Goal: Task Accomplishment & Management: Complete application form

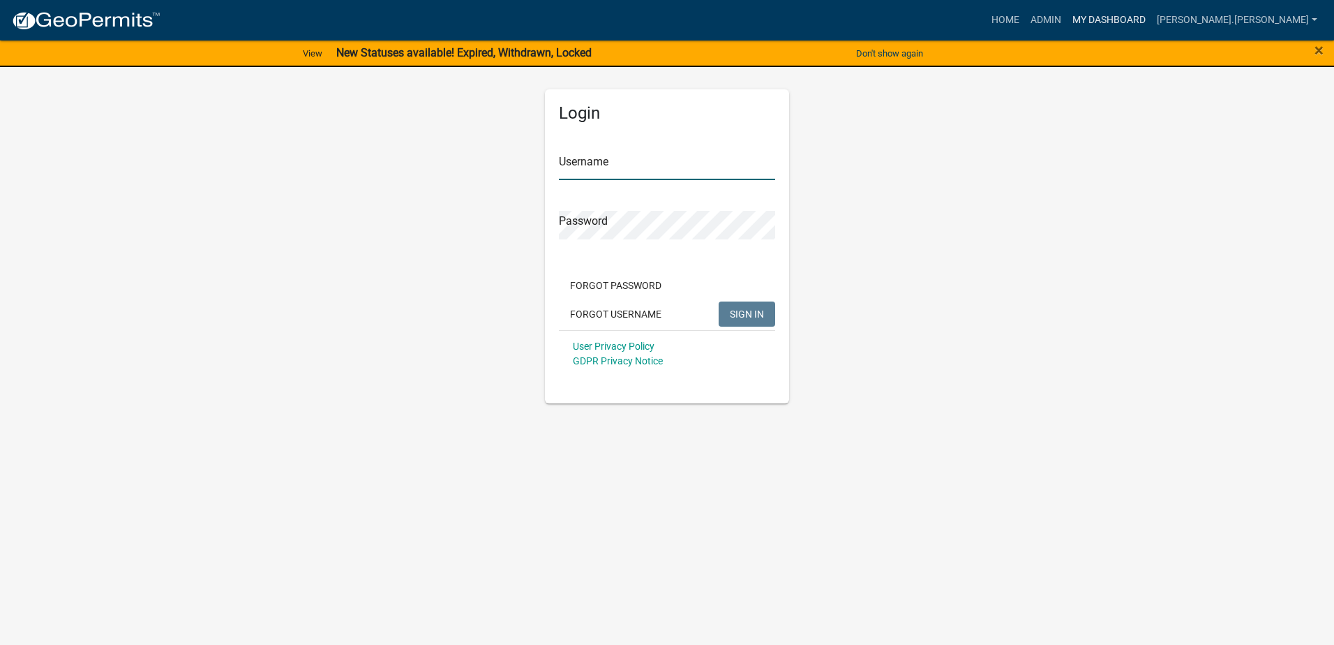
type input "[PERSON_NAME].[PERSON_NAME]"
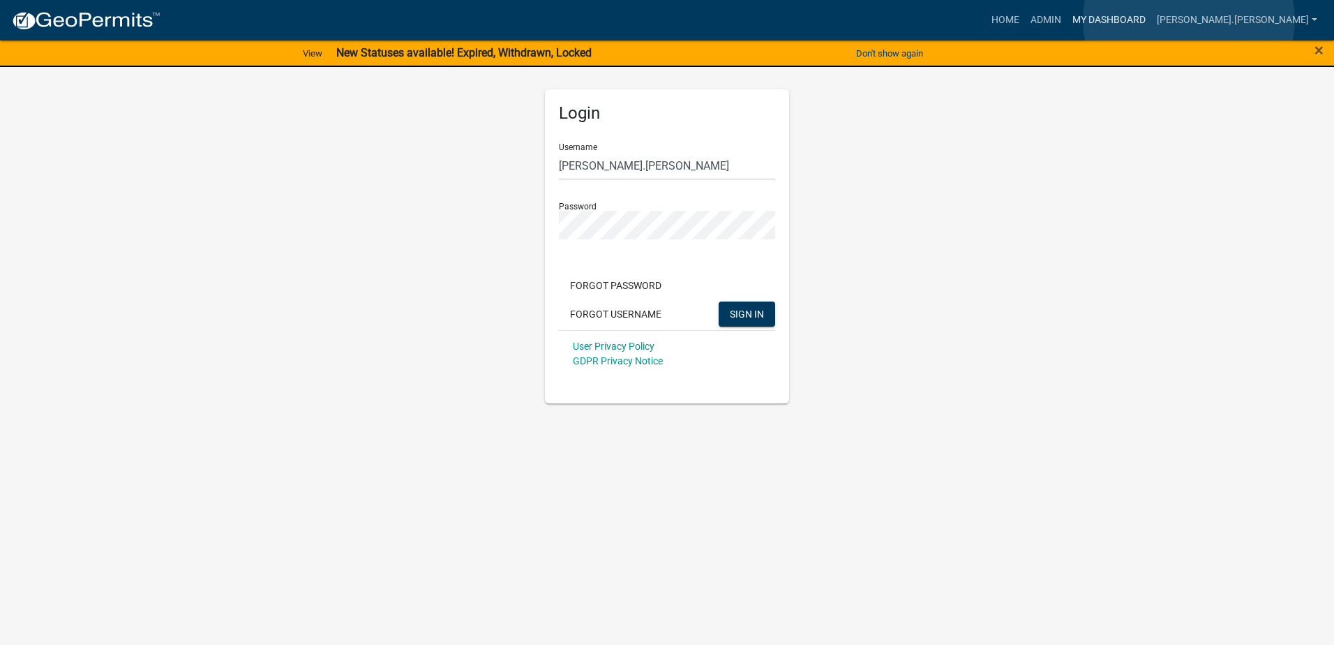
click at [1151, 20] on link "My Dashboard" at bounding box center [1109, 20] width 84 height 27
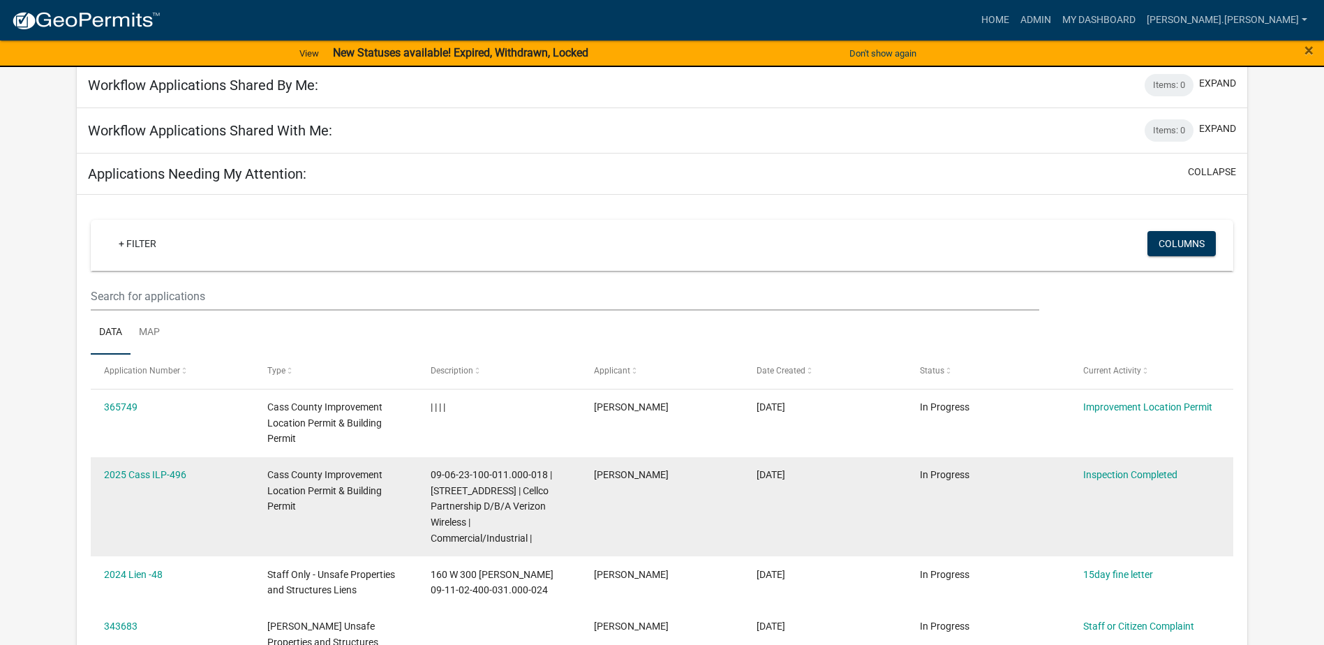
scroll to position [989, 0]
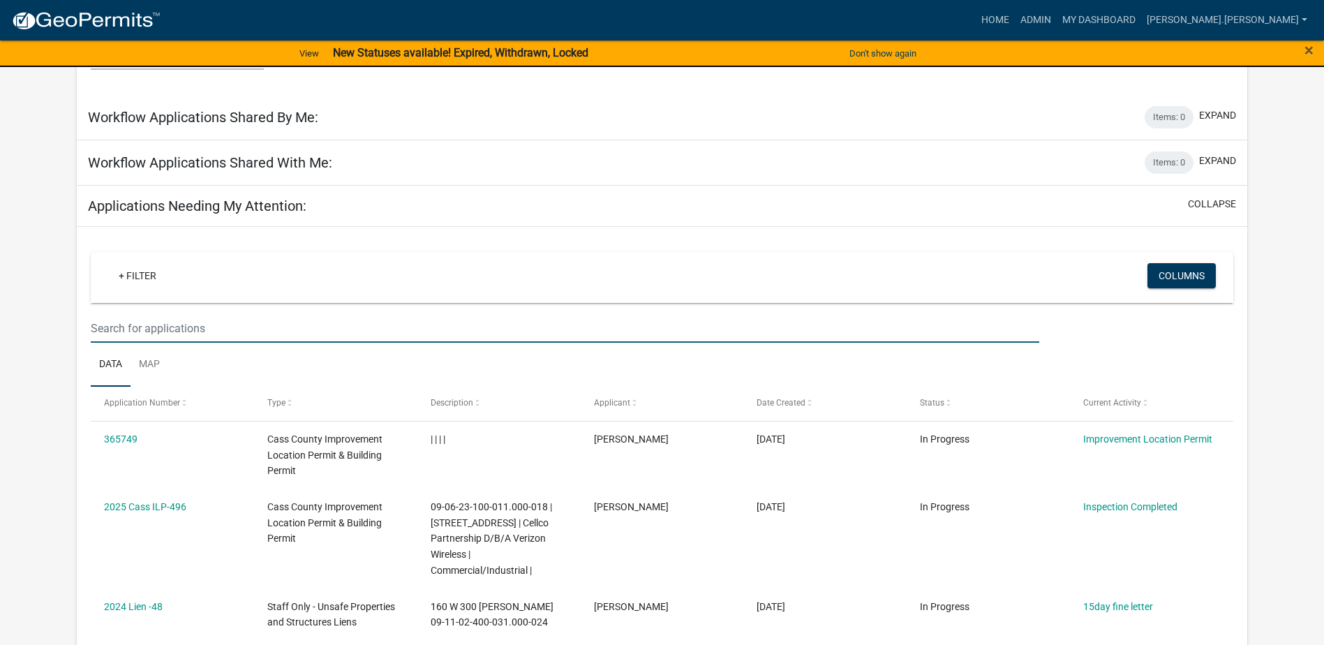
click at [135, 314] on input "text" at bounding box center [565, 328] width 948 height 29
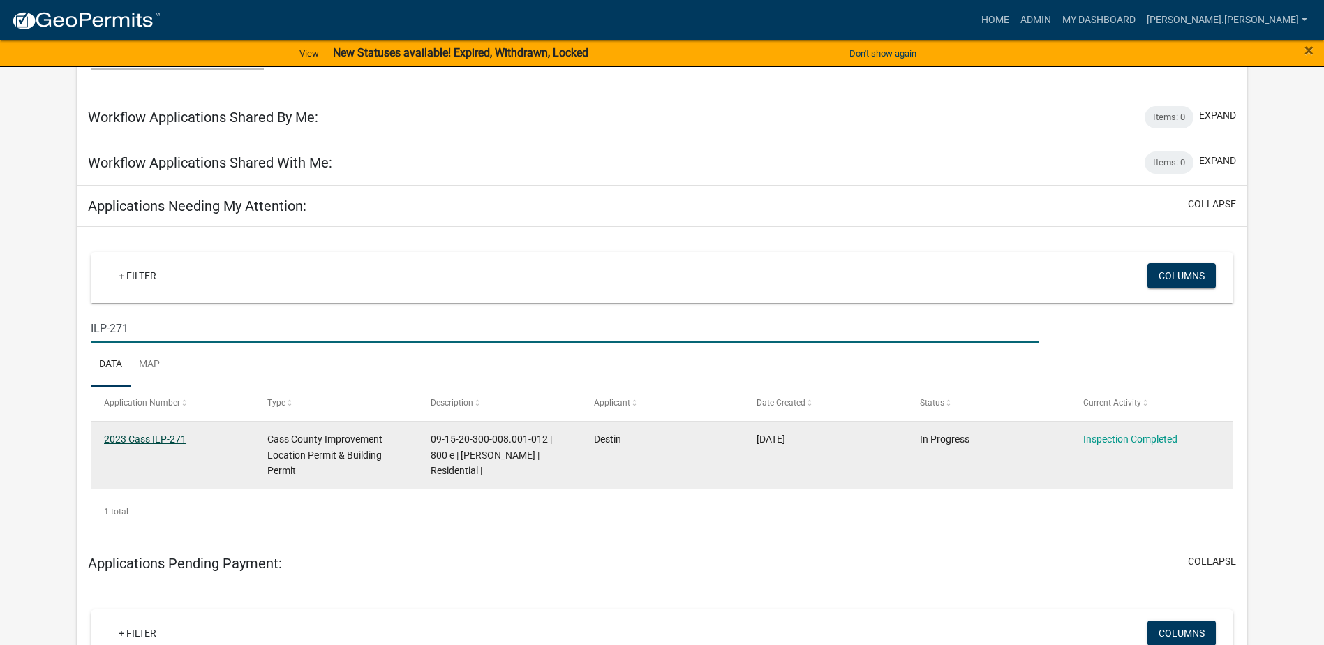
type input "ILP-271"
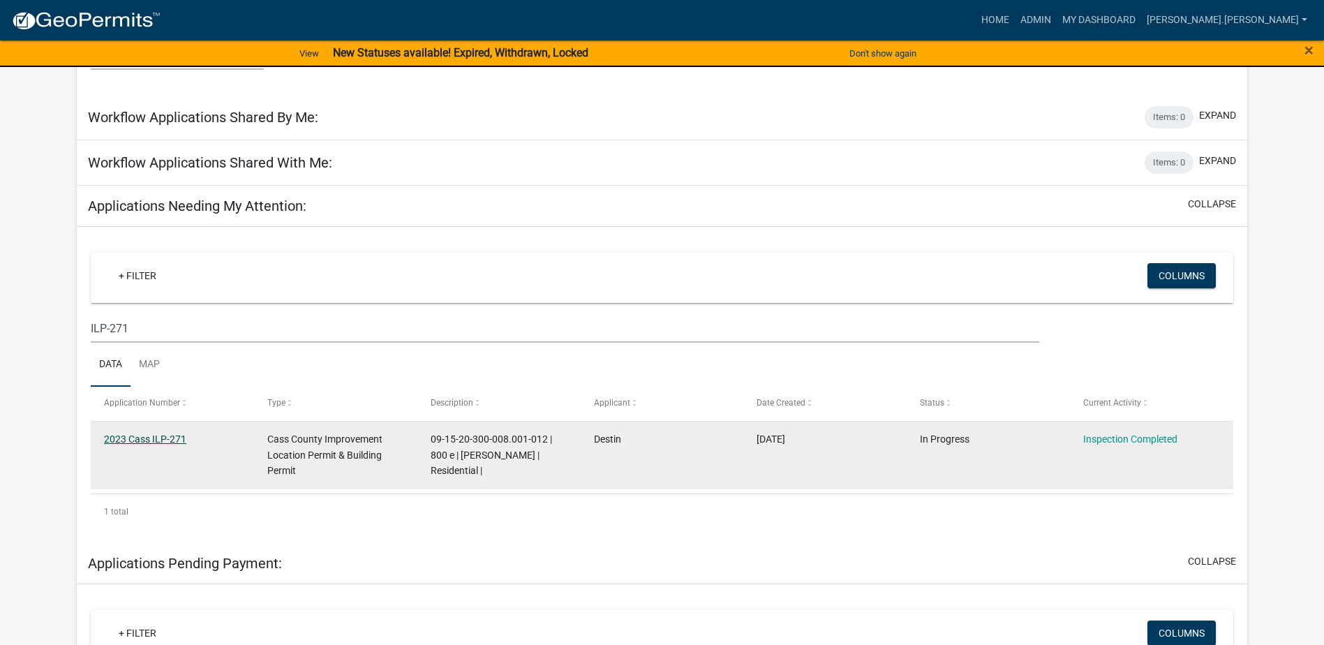
click at [151, 433] on link "2023 Cass ILP-271" at bounding box center [145, 438] width 82 height 11
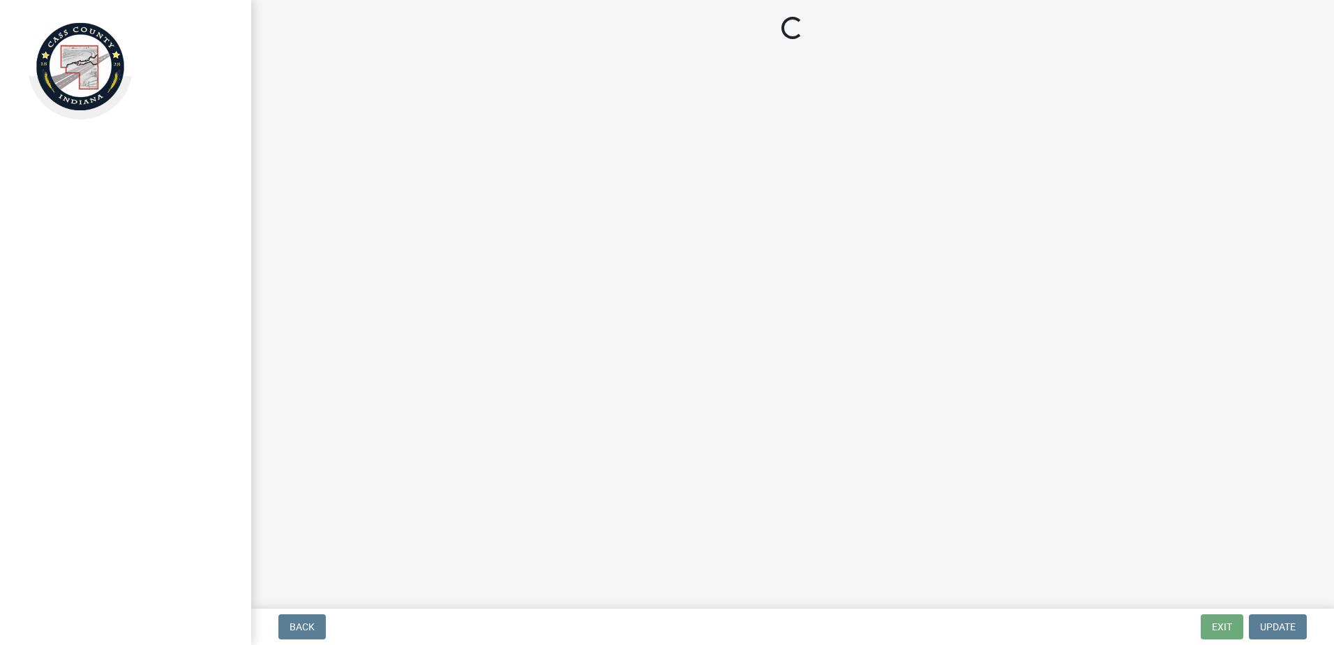
select select "baa4a543-a046-499c-bd40-1ac368eec85c"
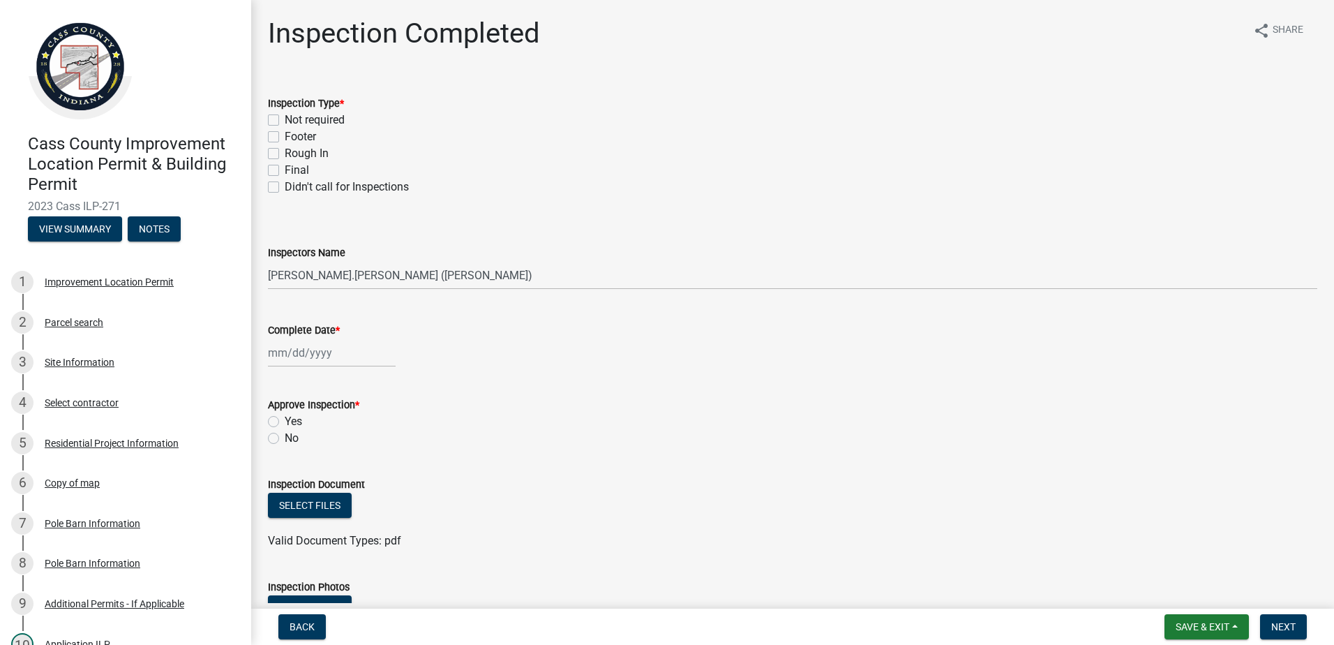
click at [285, 152] on label "Rough In" at bounding box center [307, 153] width 44 height 17
click at [285, 152] on input "Rough In" at bounding box center [289, 149] width 9 height 9
checkbox input "true"
checkbox input "false"
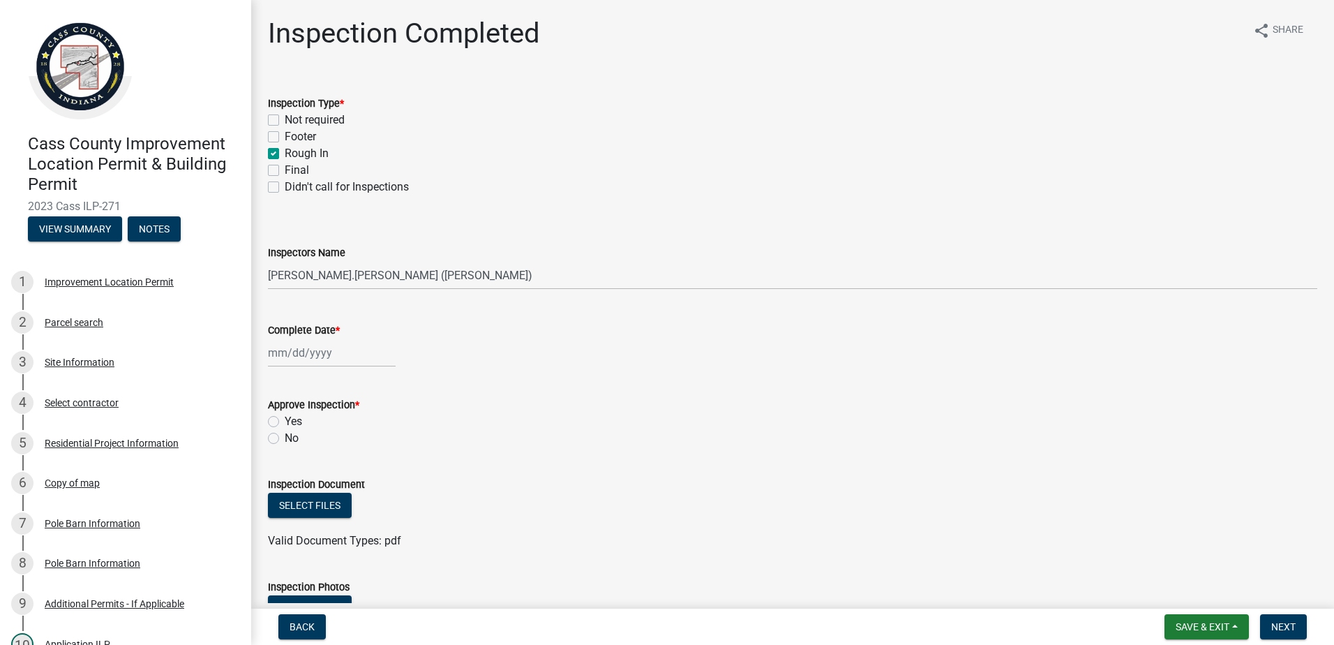
checkbox input "true"
checkbox input "false"
select select "8"
select select "2025"
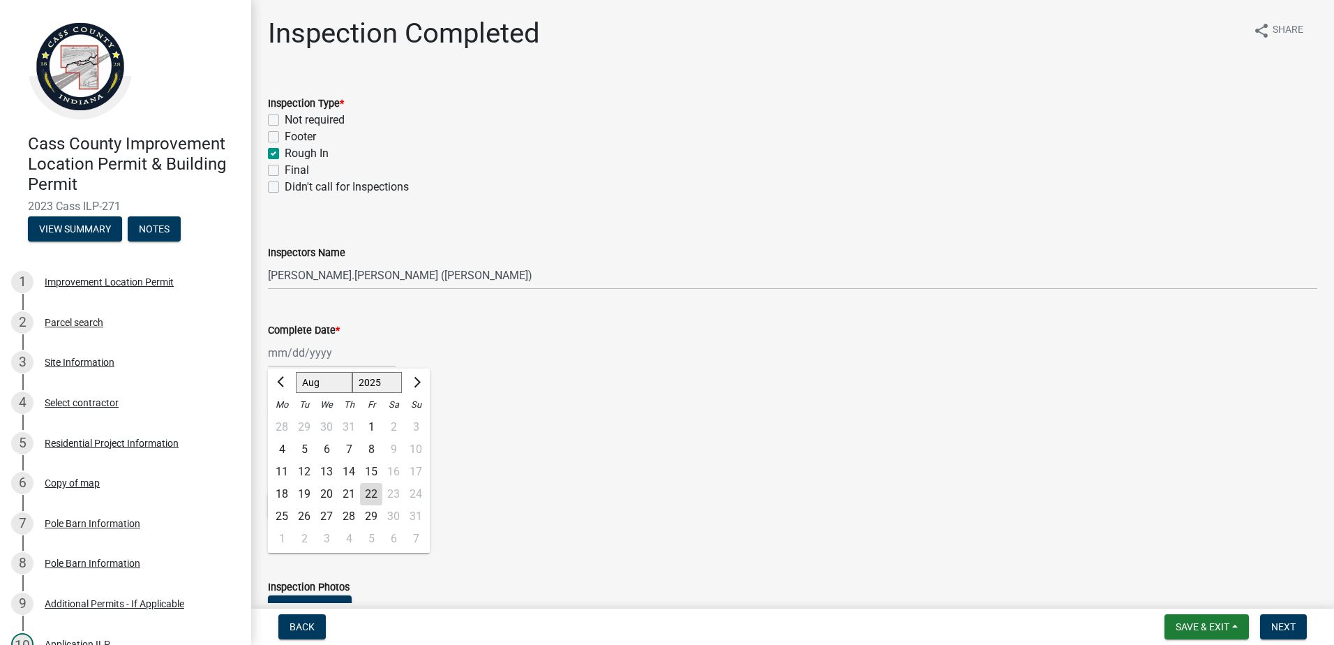
click at [335, 353] on div "[PERSON_NAME] Feb Mar Apr [PERSON_NAME][DATE] Oct Nov [DATE] 1526 1527 1528 152…" at bounding box center [332, 352] width 128 height 29
click at [346, 490] on div "21" at bounding box center [349, 494] width 22 height 22
type input "[DATE]"
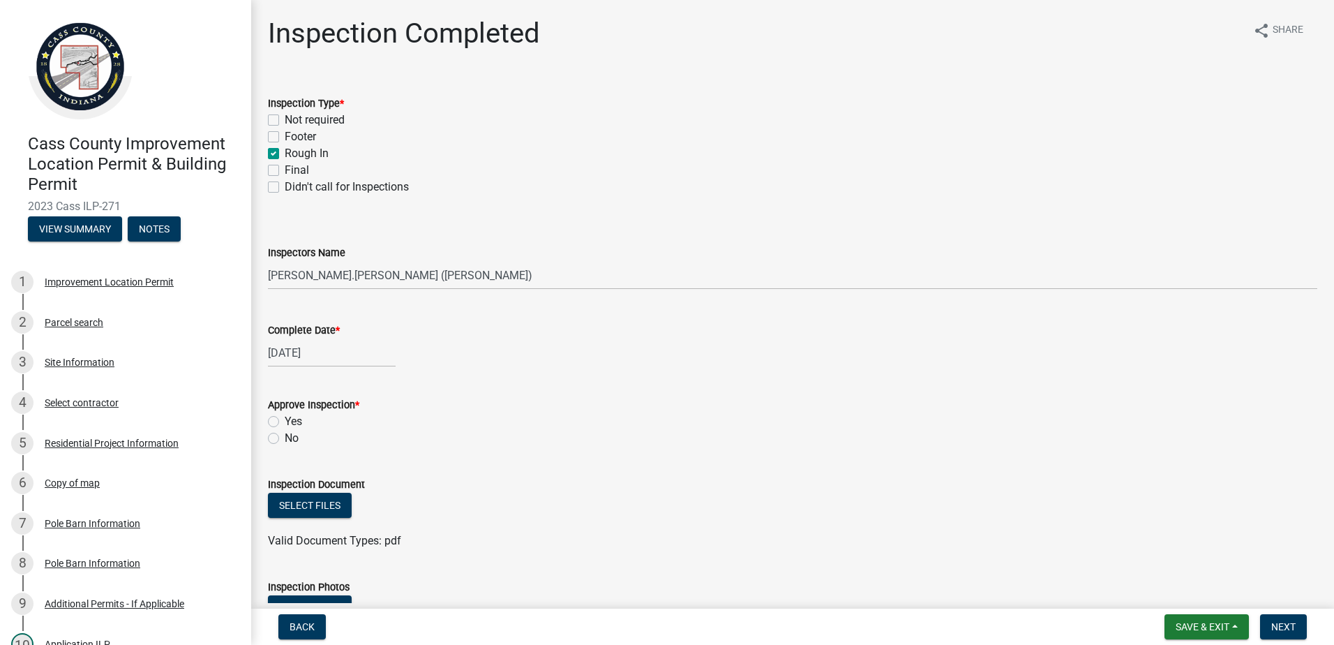
click at [285, 419] on label "Yes" at bounding box center [293, 421] width 17 height 17
click at [285, 419] on input "Yes" at bounding box center [289, 417] width 9 height 9
radio input "true"
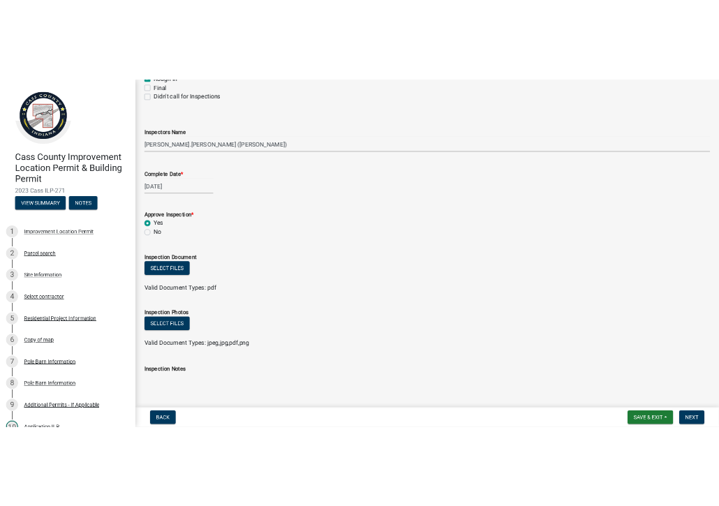
scroll to position [209, 0]
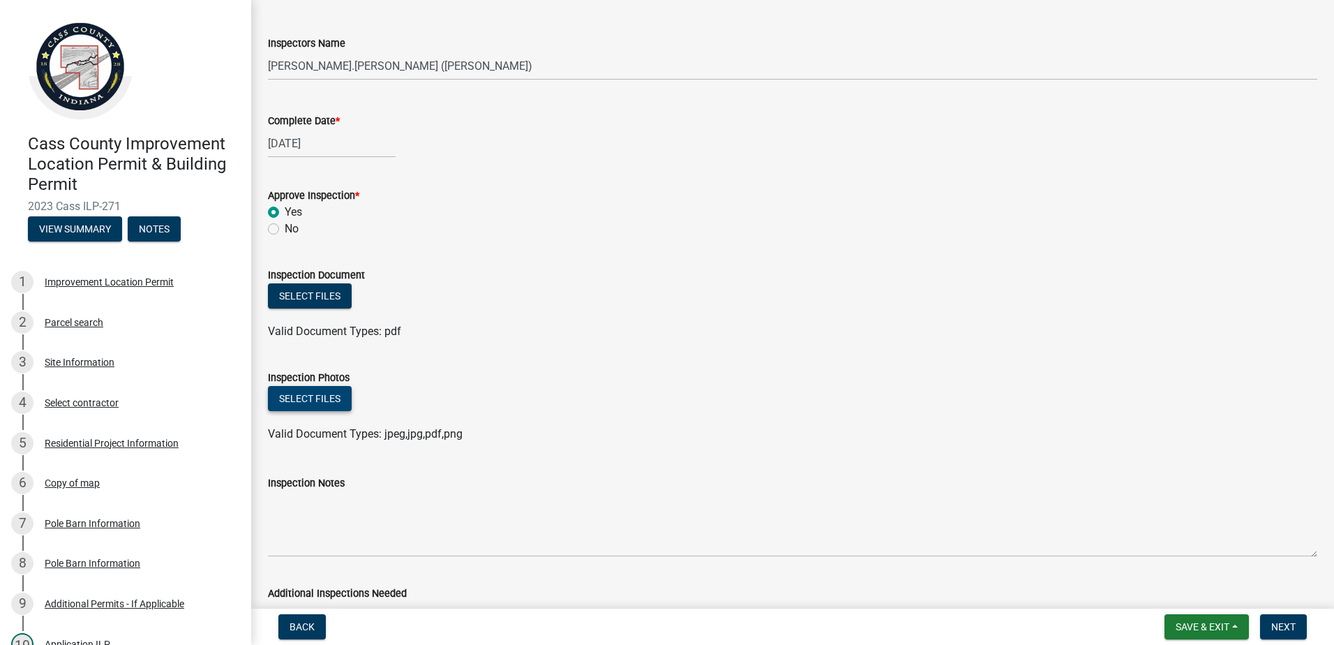
click at [312, 395] on button "Select files" at bounding box center [310, 398] width 84 height 25
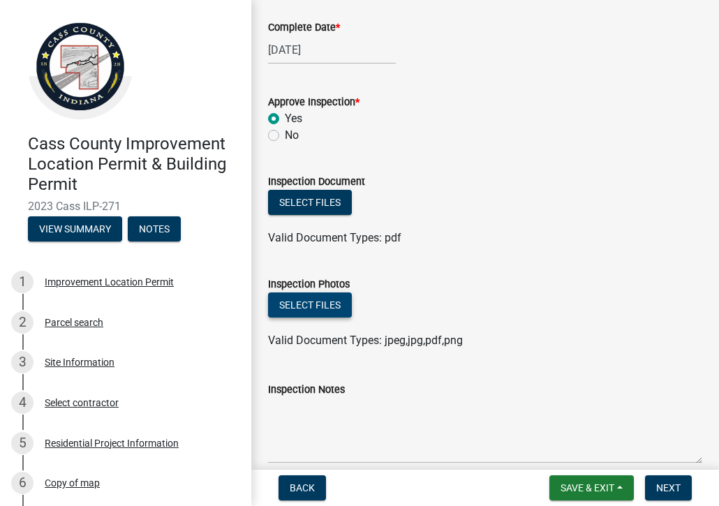
scroll to position [349, 0]
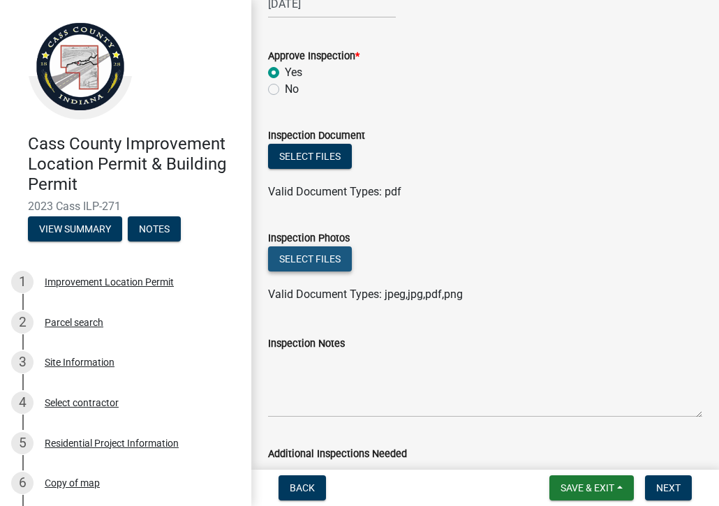
click at [306, 260] on button "Select files" at bounding box center [310, 258] width 84 height 25
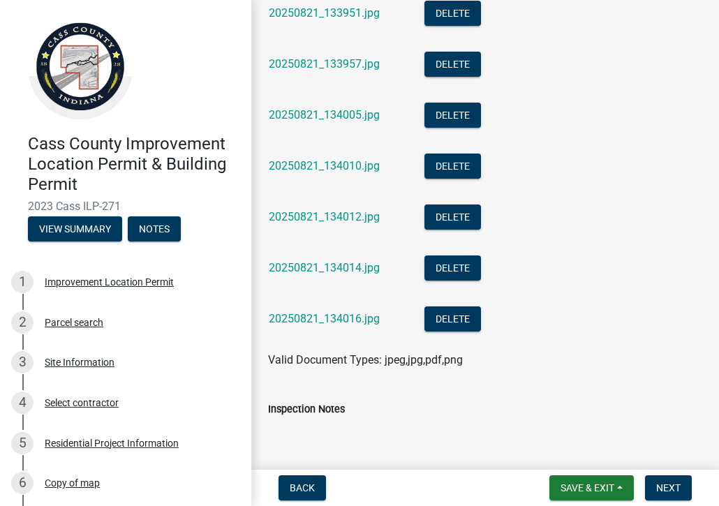
scroll to position [1535, 0]
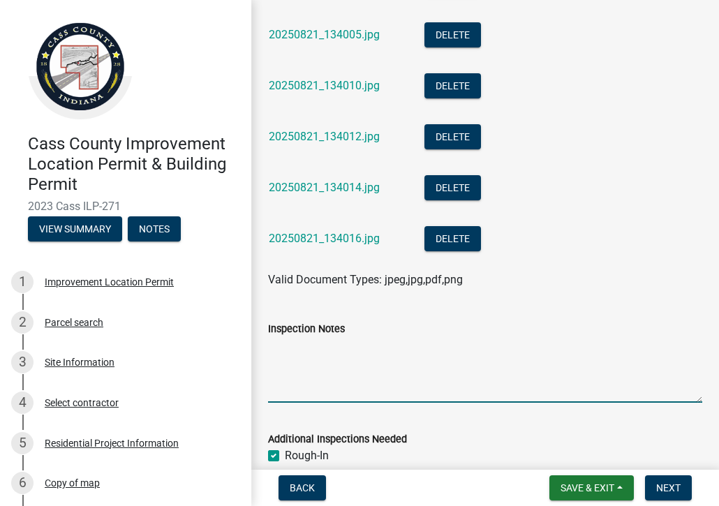
click at [306, 372] on textarea "Inspection Notes" at bounding box center [485, 370] width 434 height 66
click at [285, 358] on textarea "Inspection Notes" at bounding box center [485, 370] width 434 height 66
click at [361, 345] on textarea "Laminated post @" at bounding box center [485, 370] width 434 height 66
click at [563, 347] on textarea "Laminated post @ 8' cl... Manufactured Trusses @ 48 " cl..." at bounding box center [485, 370] width 434 height 66
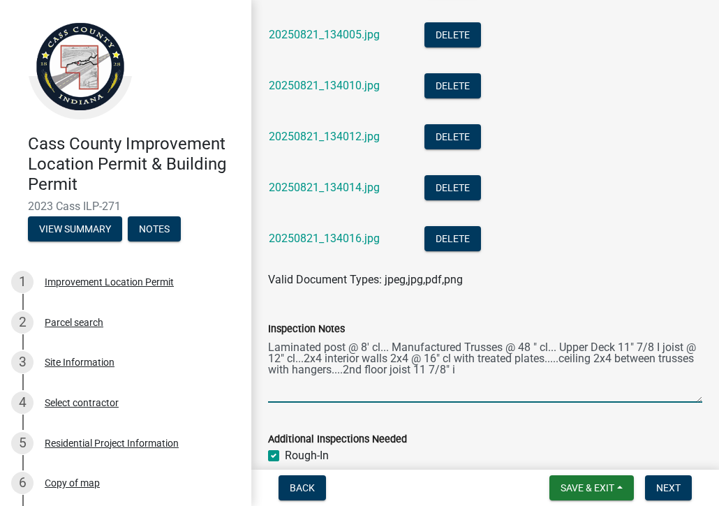
drag, startPoint x: 451, startPoint y: 368, endPoint x: 451, endPoint y: 467, distance: 99.8
click at [451, 371] on textarea "Laminated post @ 8' cl... Manufactured Trusses @ 48 " cl... Upper Deck 11" 7/8 …" at bounding box center [485, 370] width 434 height 66
click at [482, 366] on textarea "Laminated post @ 8' cl... Manufactured Trusses @ 48 " cl... Upper Deck 11" 7/8 …" at bounding box center [485, 370] width 434 height 66
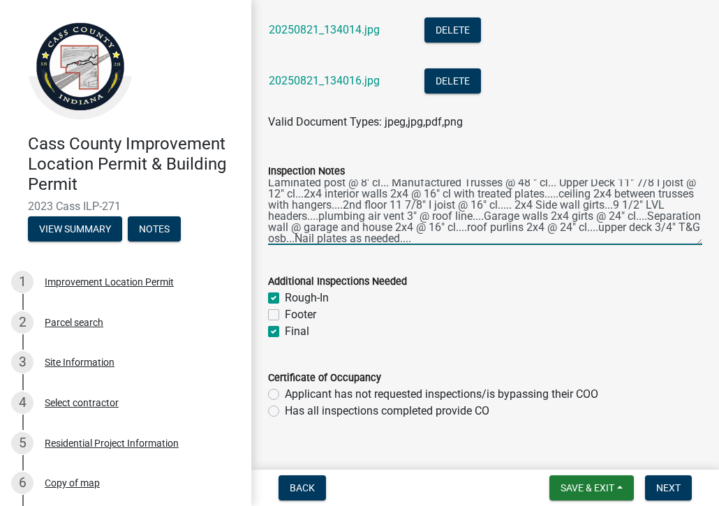
scroll to position [1715, 0]
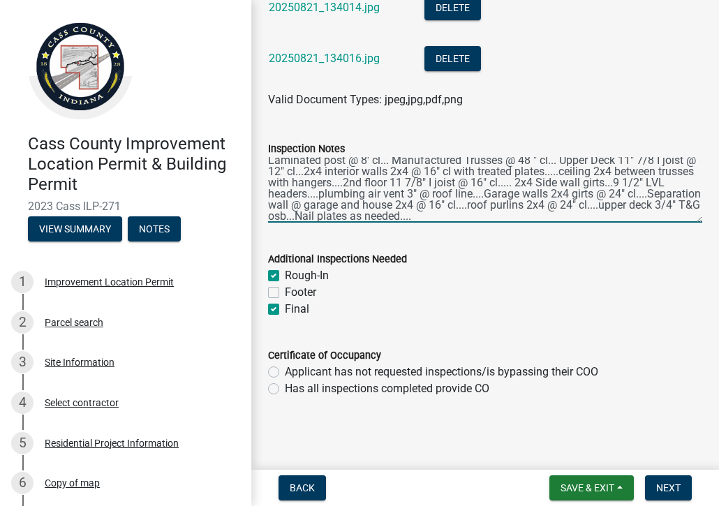
type textarea "Laminated post @ 8' cl... Manufactured Trusses @ 48 " cl... Upper Deck 11" 7/8 …"
click at [285, 272] on label "Rough-In" at bounding box center [307, 275] width 44 height 17
click at [285, 272] on input "Rough-In" at bounding box center [289, 271] width 9 height 9
checkbox input "false"
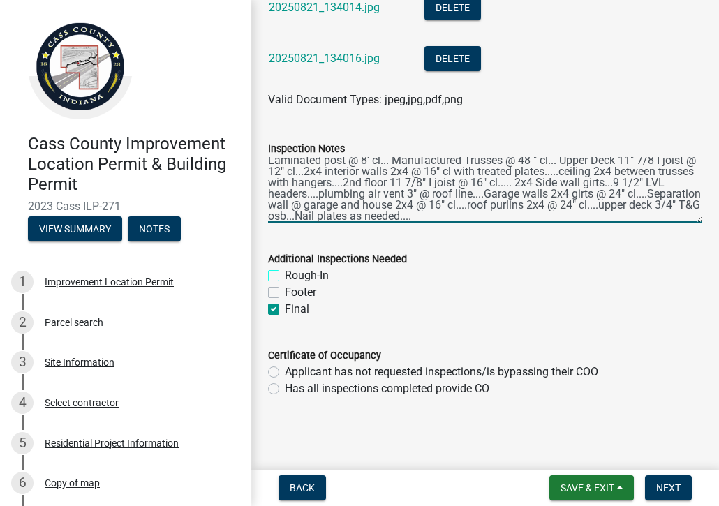
checkbox input "true"
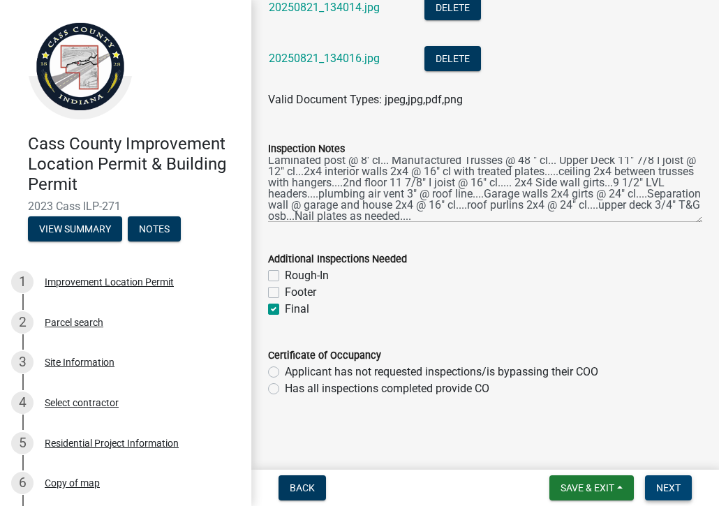
click at [662, 483] on span "Next" at bounding box center [668, 487] width 24 height 11
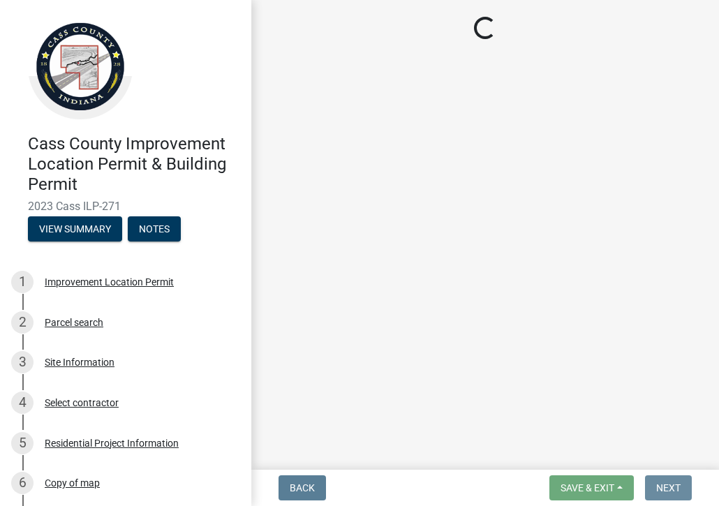
scroll to position [0, 0]
select select "baa4a543-a046-499c-bd40-1ac368eec85c"
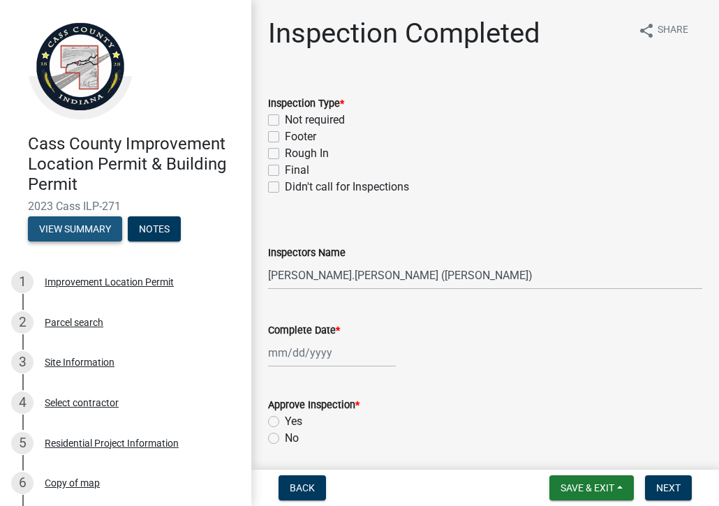
click at [78, 224] on button "View Summary" at bounding box center [75, 228] width 94 height 25
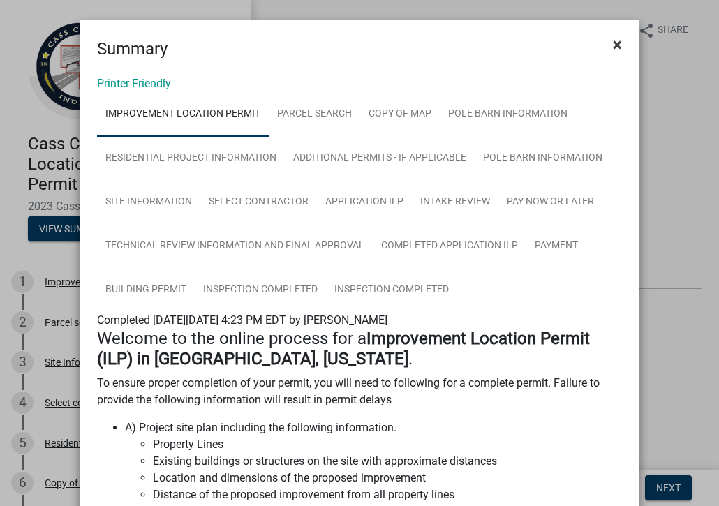
click at [613, 45] on span "×" at bounding box center [617, 45] width 9 height 20
